Goal: Navigation & Orientation: Find specific page/section

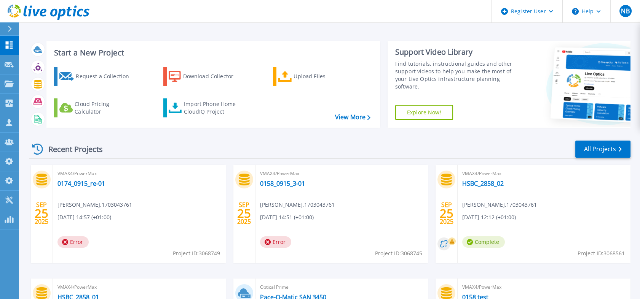
click at [81, 10] on icon at bounding box center [49, 13] width 82 height 16
click at [65, 1] on link at bounding box center [44, 11] width 89 height 23
click at [67, 9] on icon at bounding box center [69, 12] width 5 height 10
click at [54, 13] on icon at bounding box center [49, 13] width 82 height 16
click at [71, 2] on link at bounding box center [44, 11] width 89 height 23
